Goal: Use online tool/utility: Utilize a website feature to perform a specific function

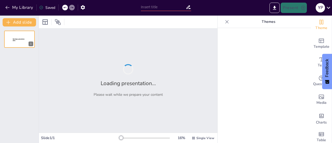
type input "Imported SVITZER [GEOGRAPHIC_DATA] Items training in GAIN 2025 rev3.pptx"
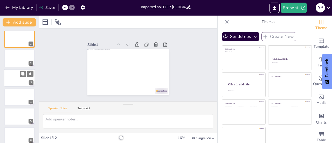
click at [13, 61] on div at bounding box center [19, 58] width 31 height 17
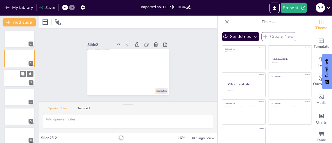
click at [11, 79] on div at bounding box center [19, 78] width 31 height 18
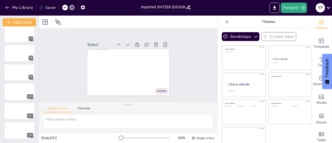
click at [328, 64] on span "Feedback" at bounding box center [327, 68] width 5 height 18
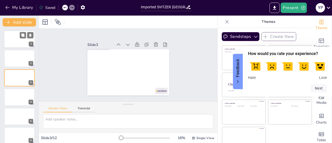
click at [11, 39] on div at bounding box center [19, 39] width 31 height 18
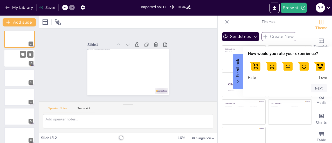
click at [9, 64] on div at bounding box center [19, 59] width 31 height 18
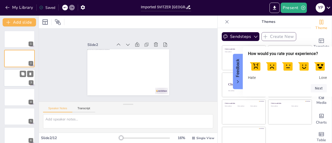
click at [10, 79] on div at bounding box center [19, 78] width 31 height 18
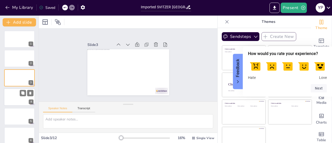
click at [13, 88] on div "4" at bounding box center [19, 97] width 31 height 18
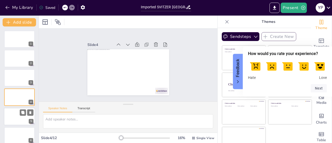
scroll to position [12, 0]
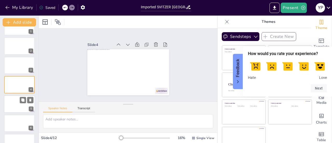
click at [12, 103] on div at bounding box center [19, 104] width 31 height 18
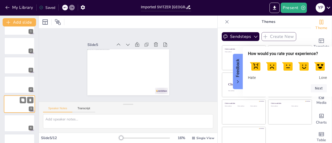
scroll to position [32, 0]
